Goal: Find contact information: Find contact information

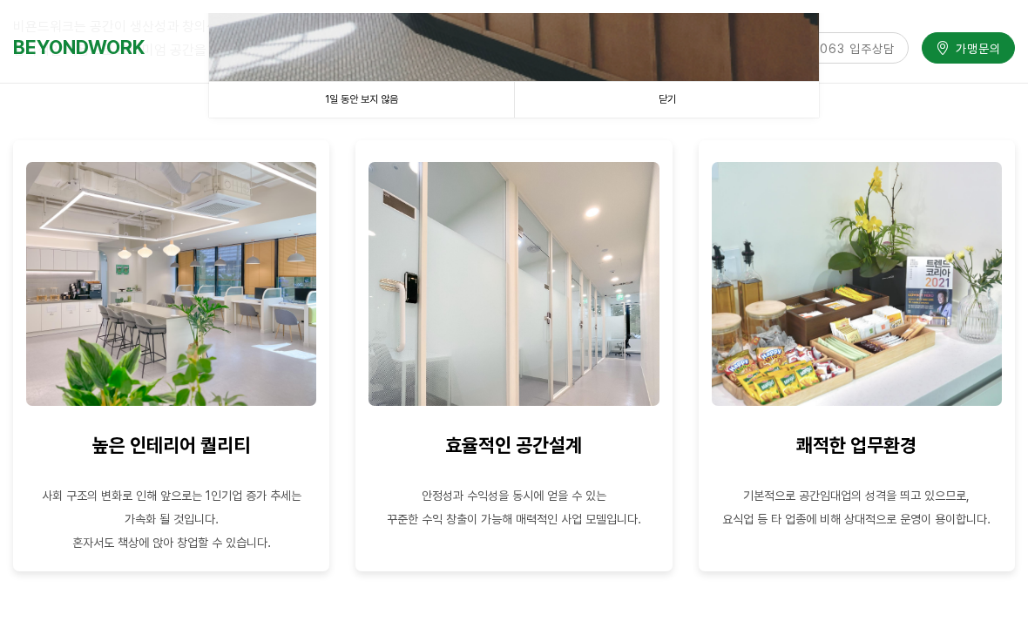
scroll to position [698, 0]
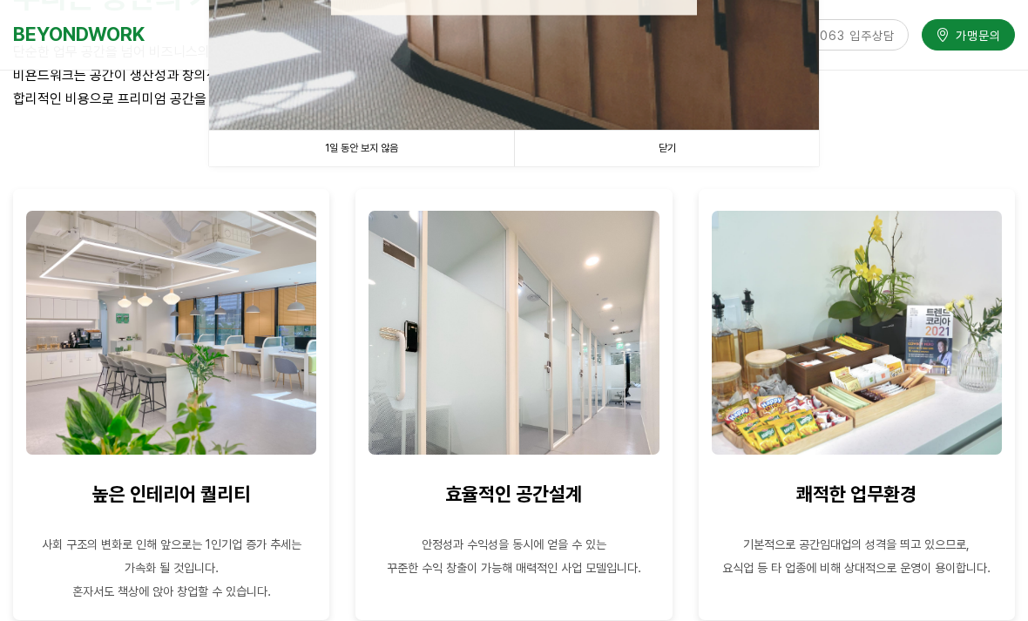
click at [801, 159] on link "닫기" at bounding box center [666, 149] width 305 height 36
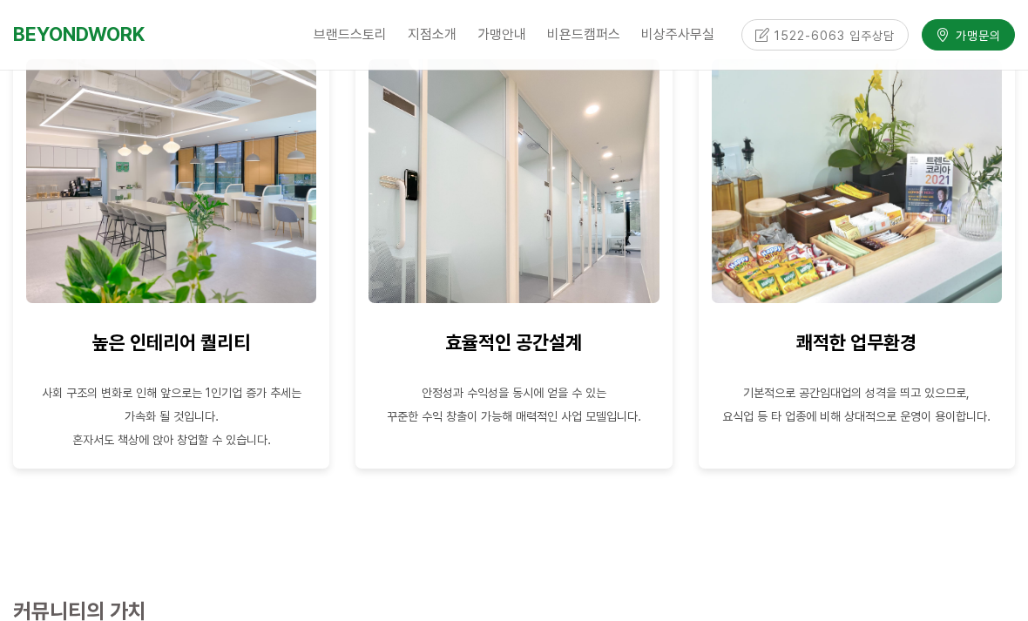
scroll to position [857, 0]
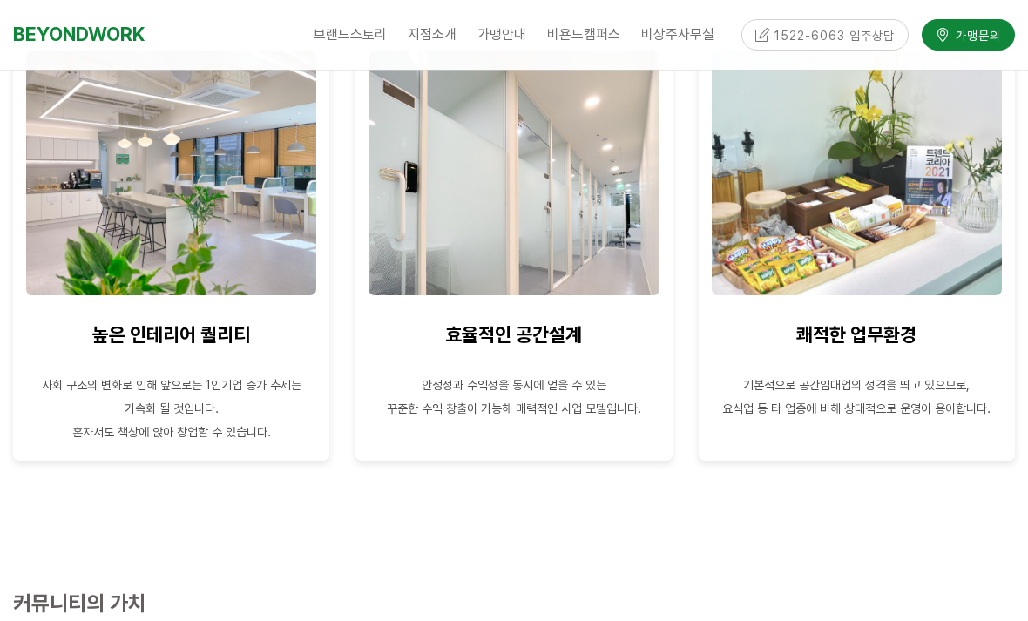
click at [823, 34] on div "1522-6063 입주상담" at bounding box center [823, 34] width 172 height 30
click at [860, 34] on div "1522-6063 입주상담" at bounding box center [823, 34] width 172 height 30
click at [867, 45] on div "1522-6063 입주상담" at bounding box center [823, 34] width 172 height 30
click at [874, 37] on div "1522-6063 입주상담" at bounding box center [823, 34] width 172 height 30
click at [881, 30] on div "1522-6063 입주상담" at bounding box center [823, 34] width 172 height 30
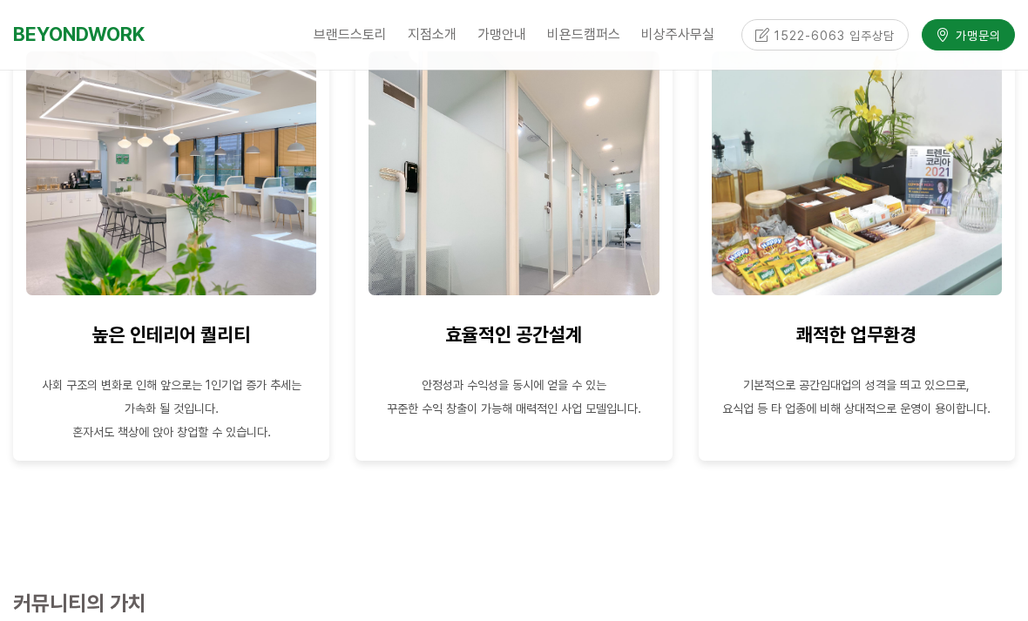
click at [888, 40] on div "1522-6063 입주상담" at bounding box center [823, 34] width 172 height 30
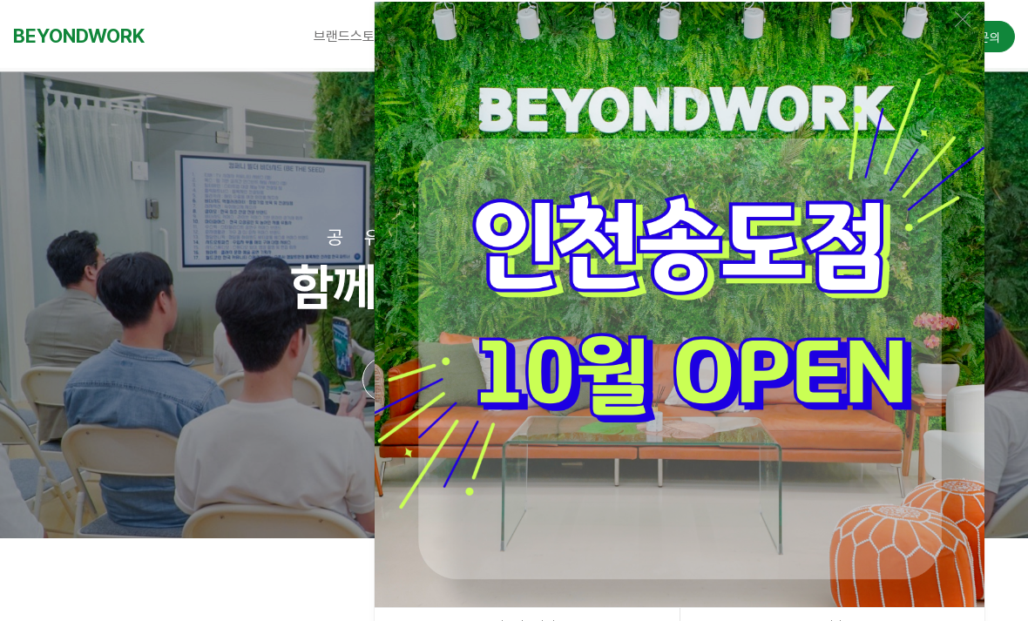
scroll to position [0, 0]
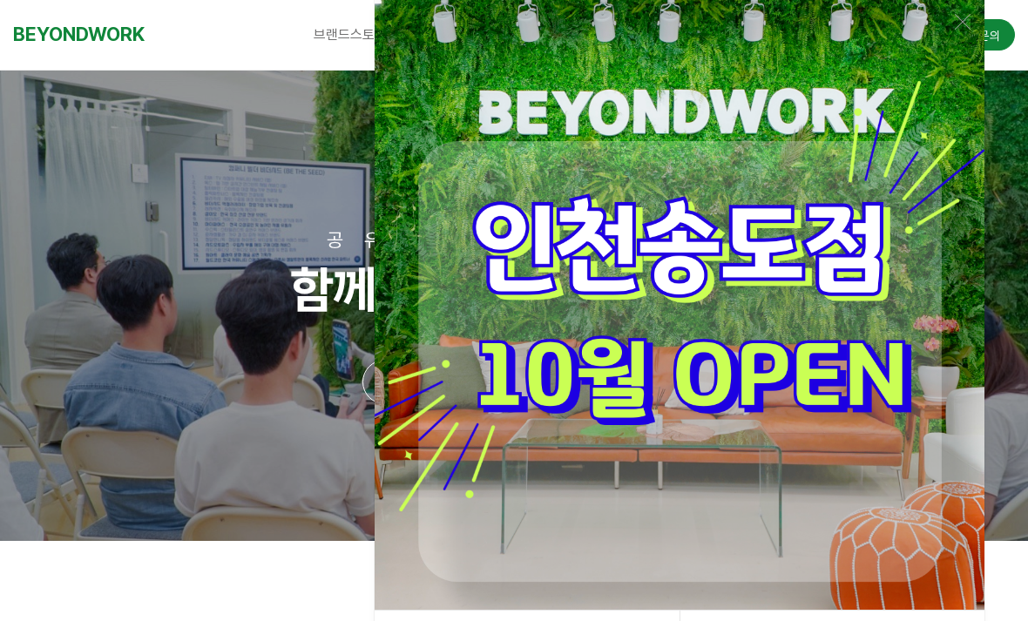
click at [539, 390] on img at bounding box center [680, 305] width 610 height 610
click at [549, 391] on img at bounding box center [680, 305] width 610 height 610
click at [548, 394] on img at bounding box center [680, 305] width 610 height 610
click at [554, 384] on img at bounding box center [680, 305] width 610 height 610
click at [565, 421] on img at bounding box center [680, 305] width 610 height 610
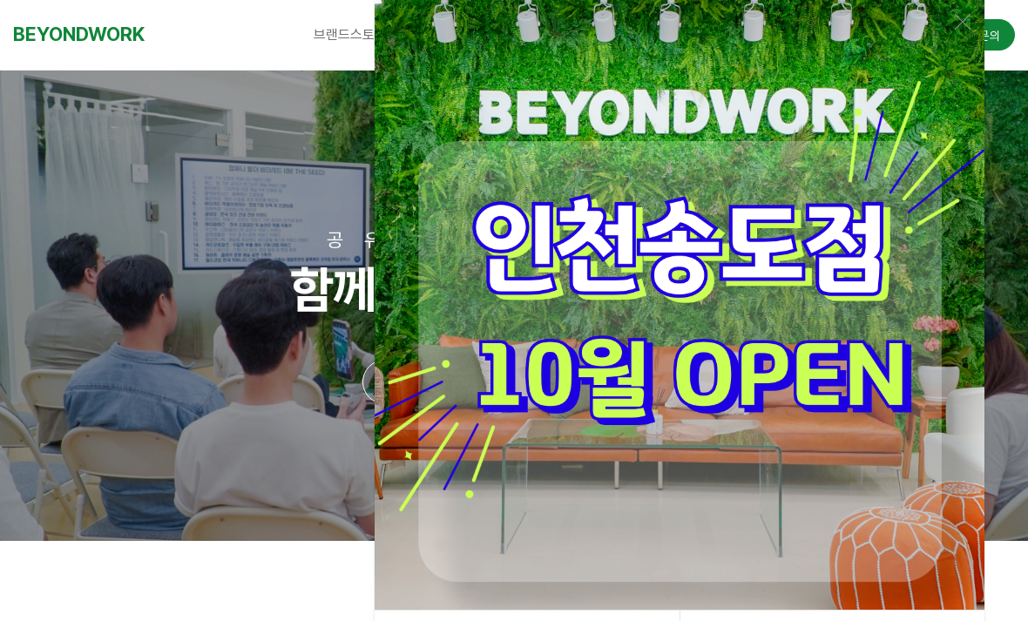
click at [148, 418] on link at bounding box center [514, 306] width 1028 height 470
click at [563, 398] on img at bounding box center [680, 305] width 610 height 610
